Goal: Navigation & Orientation: Find specific page/section

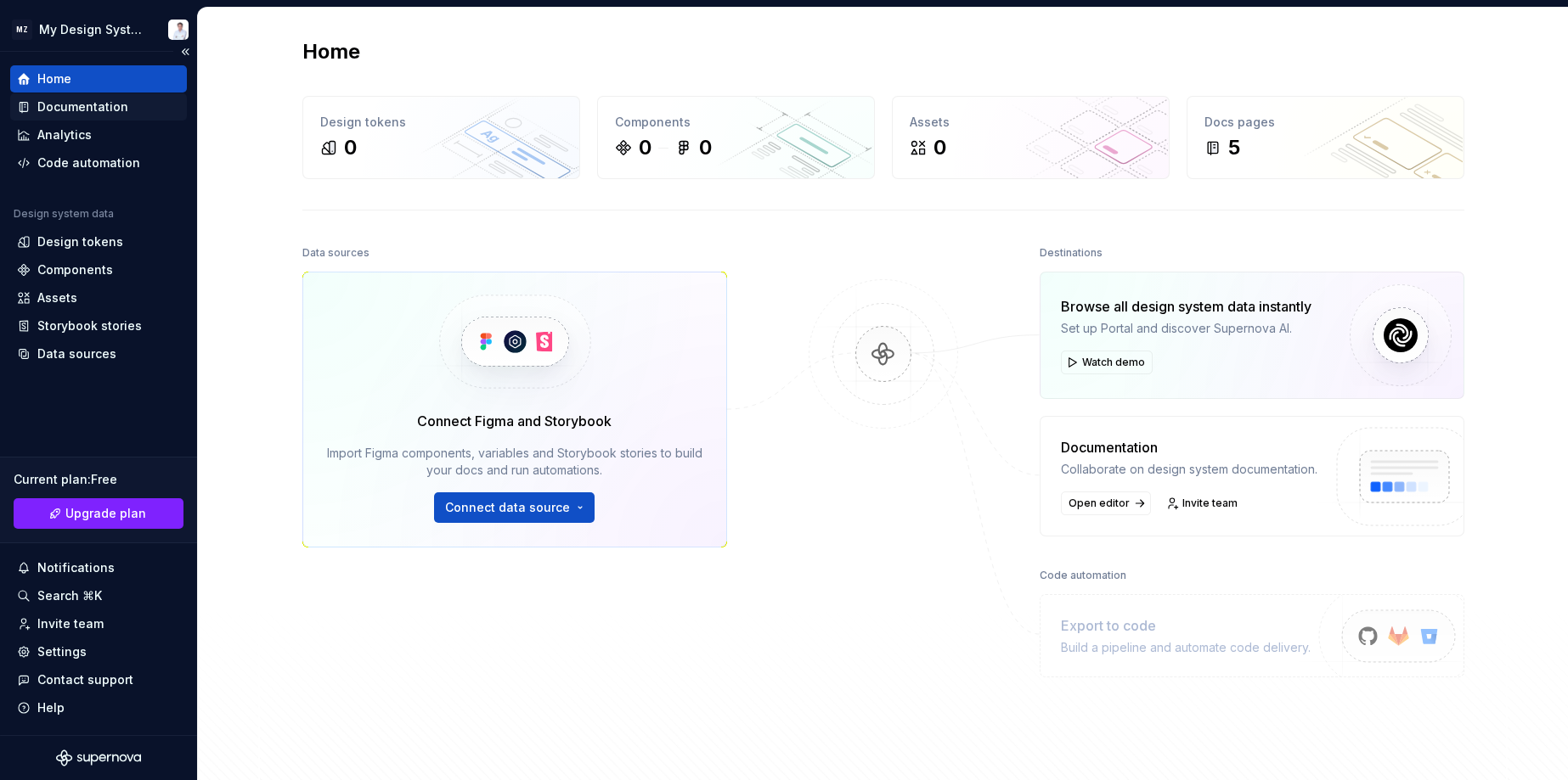
click at [126, 103] on div "Documentation" at bounding box center [98, 107] width 163 height 17
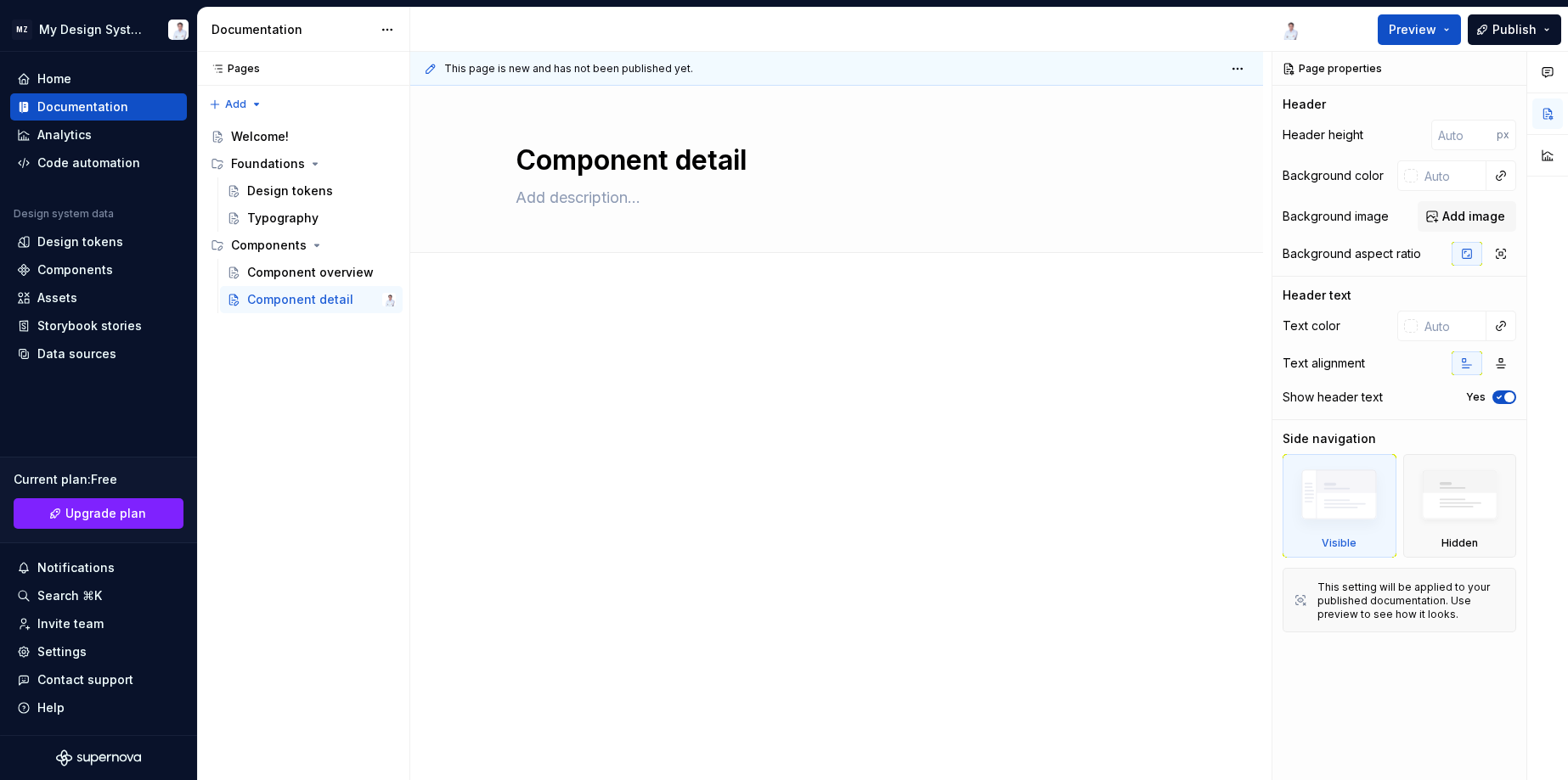
type textarea "*"
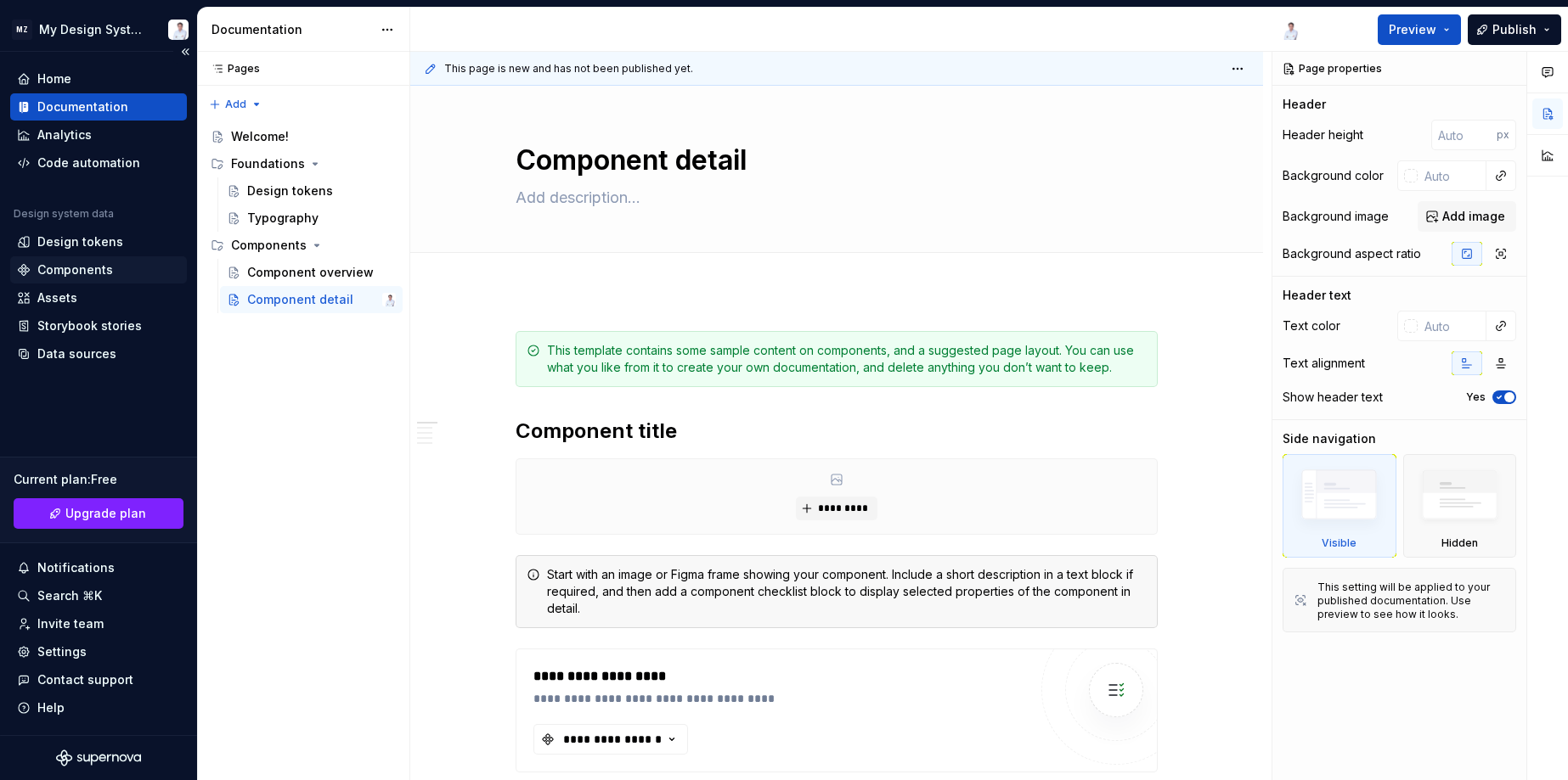
click at [97, 261] on div "Components" at bounding box center [74, 270] width 75 height 17
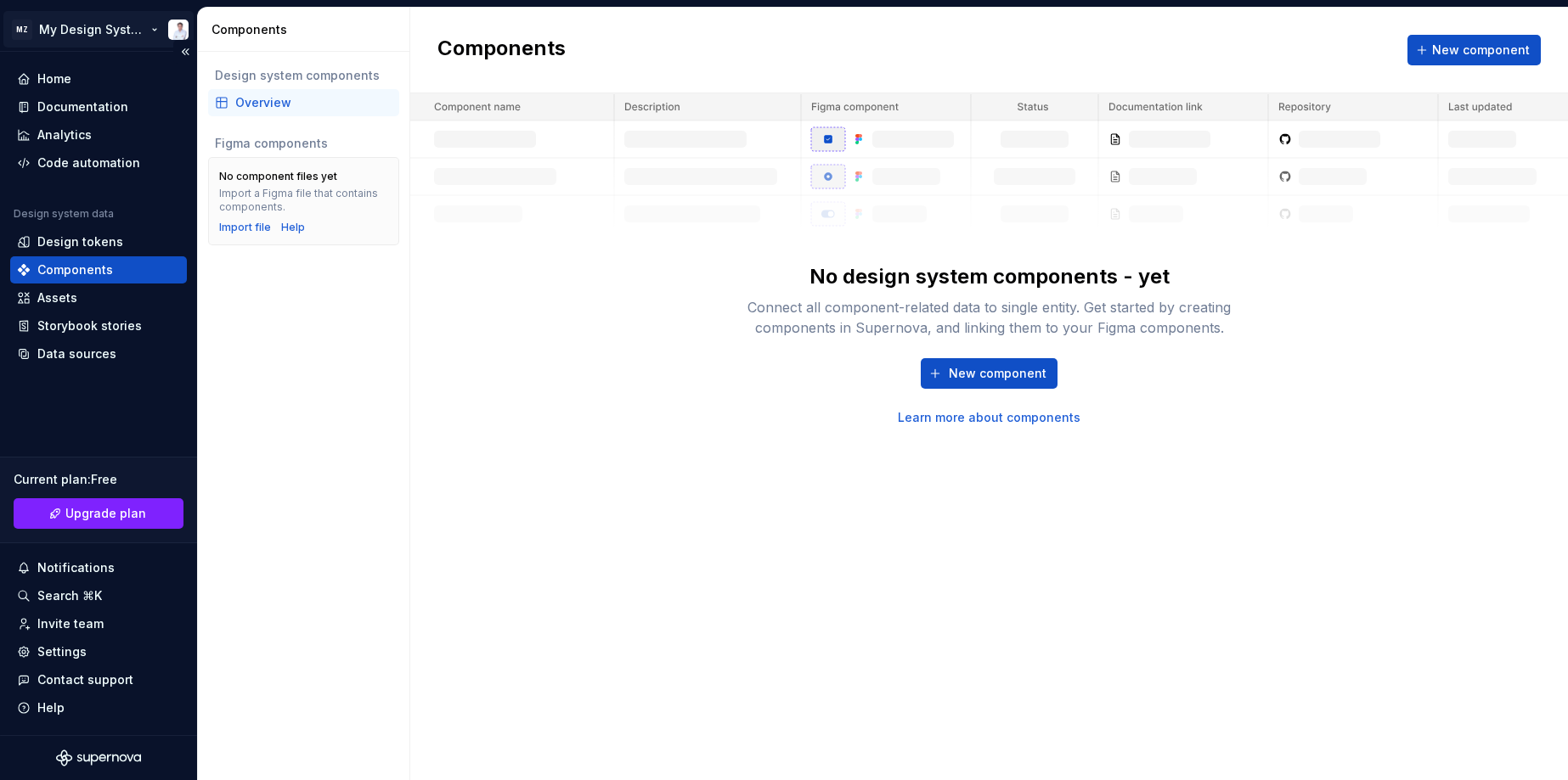
click at [98, 32] on html "MZ My Design System Home Documentation Analytics Code automation Design system …" at bounding box center [784, 390] width 1568 height 780
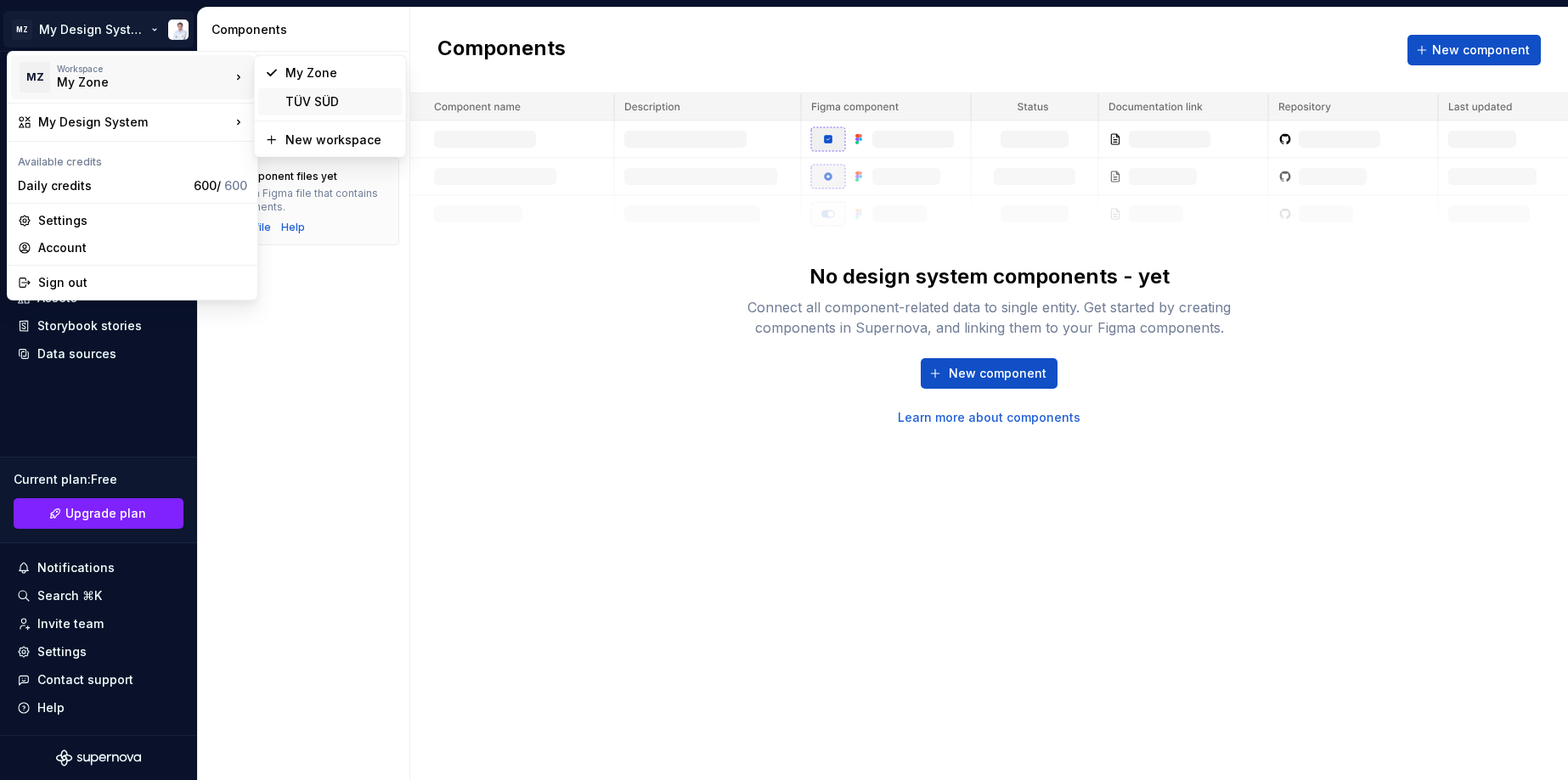
click at [285, 100] on div "TÜV SÜD" at bounding box center [340, 102] width 111 height 17
